Goal: Navigation & Orientation: Find specific page/section

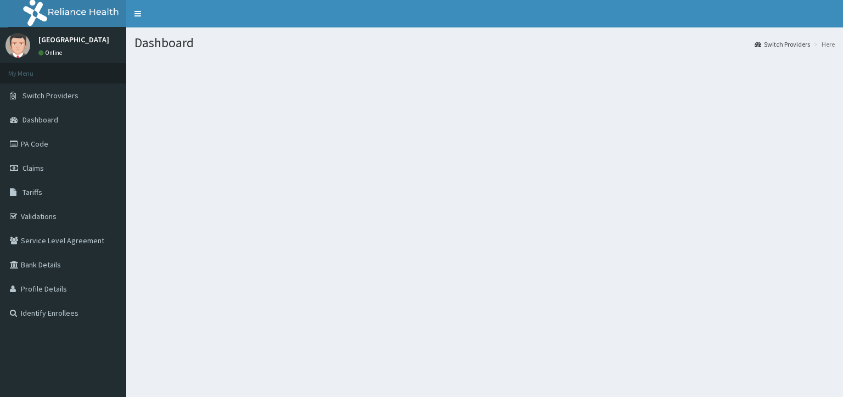
click at [814, 47] on li "Here" at bounding box center [823, 43] width 24 height 9
click at [787, 44] on link "Switch Providers" at bounding box center [781, 43] width 55 height 9
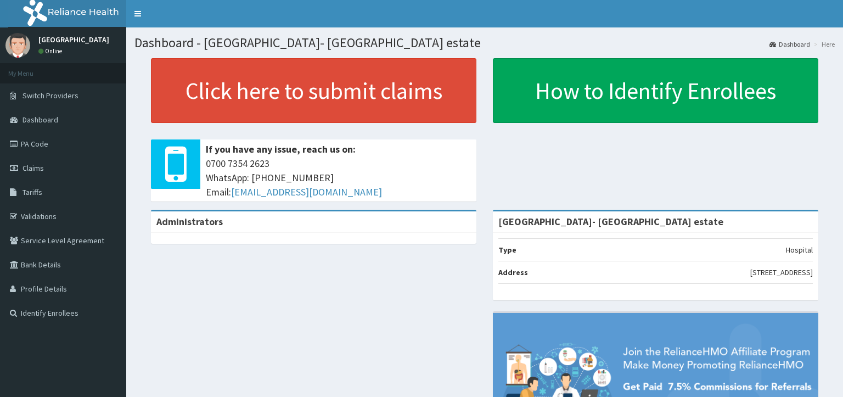
click at [794, 47] on link "Dashboard" at bounding box center [789, 43] width 41 height 9
click at [793, 43] on link "Dashboard" at bounding box center [789, 43] width 41 height 9
click at [776, 43] on link "Dashboard" at bounding box center [789, 43] width 41 height 9
click at [139, 12] on link "Toggle navigation" at bounding box center [137, 13] width 23 height 27
click at [140, 13] on link "Toggle navigation" at bounding box center [137, 13] width 23 height 27
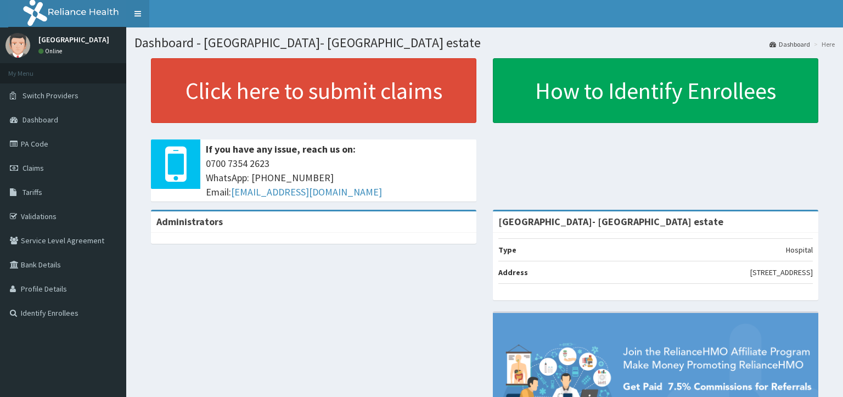
click at [137, 9] on link "Toggle navigation" at bounding box center [137, 13] width 23 height 27
click at [797, 45] on link "Dashboard" at bounding box center [789, 43] width 41 height 9
click at [783, 42] on link "Dashboard" at bounding box center [789, 43] width 41 height 9
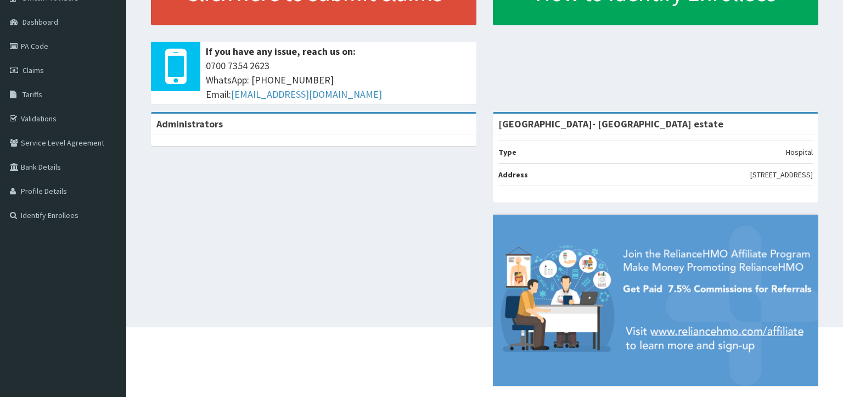
scroll to position [112, 0]
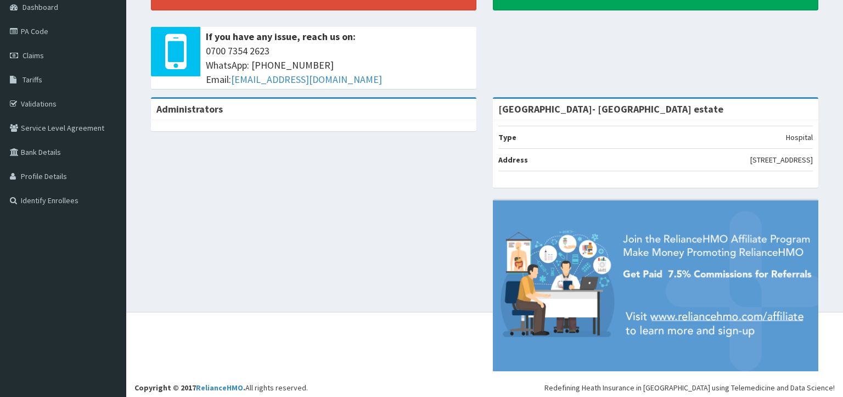
click at [610, 163] on li "Address 16, Asa-Afariogun St., Off Osolo Way, Ajao Estate, Lagos" at bounding box center [655, 159] width 314 height 23
click at [610, 161] on li "Address 16, Asa-Afariogun St., Off Osolo Way, Ajao Estate, Lagos" at bounding box center [655, 159] width 314 height 23
